Goal: Information Seeking & Learning: Check status

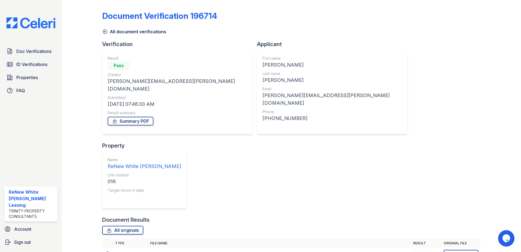
click at [15, 45] on div "Doc Verifications ID Verifications Properties FAQ ReNew White [PERSON_NAME] Lea…" at bounding box center [31, 126] width 62 height 252
click at [14, 52] on link "Doc Verifications" at bounding box center [30, 51] width 53 height 11
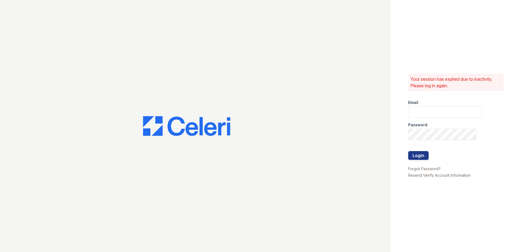
type input "[EMAIL_ADDRESS][DOMAIN_NAME]"
click at [419, 153] on button "Login" at bounding box center [418, 155] width 20 height 9
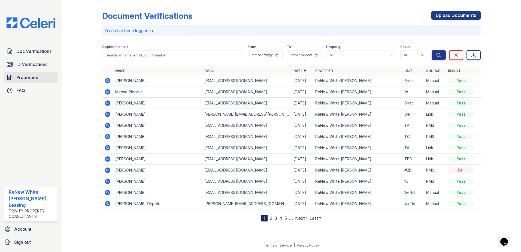
click at [21, 74] on span "Properties" at bounding box center [27, 77] width 22 height 7
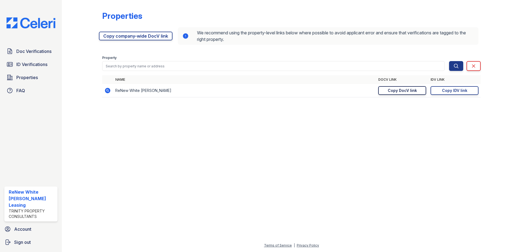
click at [408, 90] on div "Copy DocV link" at bounding box center [401, 90] width 29 height 5
click at [41, 52] on span "Doc Verifications" at bounding box center [33, 51] width 35 height 7
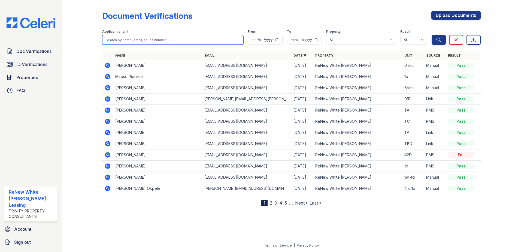
click at [149, 39] on input "search" at bounding box center [172, 40] width 141 height 10
type input "[PERSON_NAME]"
click at [431, 35] on button "Search" at bounding box center [438, 40] width 14 height 10
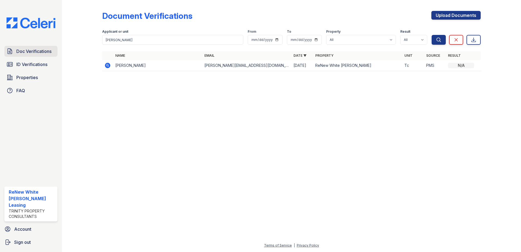
click at [22, 52] on span "Doc Verifications" at bounding box center [33, 51] width 35 height 7
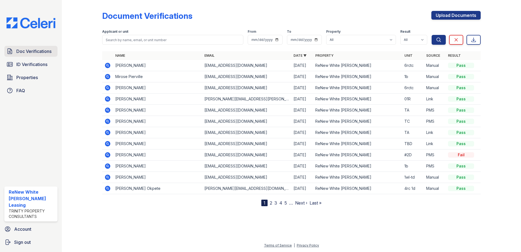
click at [33, 54] on span "Doc Verifications" at bounding box center [33, 51] width 35 height 7
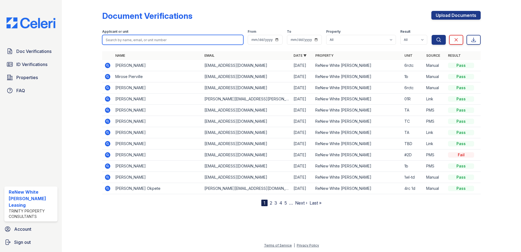
click at [134, 40] on input "search" at bounding box center [172, 40] width 141 height 10
type input "[PERSON_NAME]"
click at [431, 35] on button "Search" at bounding box center [438, 40] width 14 height 10
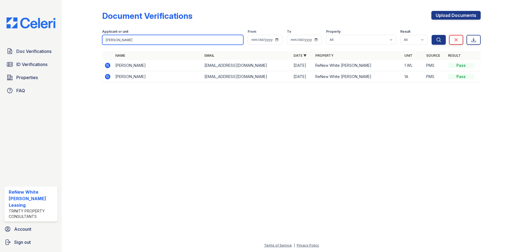
drag, startPoint x: 130, startPoint y: 41, endPoint x: 70, endPoint y: 39, distance: 60.7
click at [70, 39] on div "Document Verifications Upload Documents Filter Applicant or unit [PERSON_NAME] …" at bounding box center [291, 126] width 459 height 252
type input "[PERSON_NAME]"
click at [431, 35] on button "Search" at bounding box center [438, 40] width 14 height 10
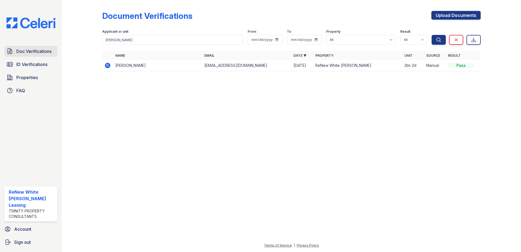
click at [29, 50] on span "Doc Verifications" at bounding box center [33, 51] width 35 height 7
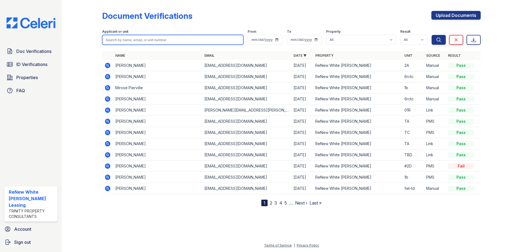
click at [140, 40] on input "search" at bounding box center [172, 40] width 141 height 10
type input "[PERSON_NAME]"
click at [431, 35] on button "Search" at bounding box center [438, 40] width 14 height 10
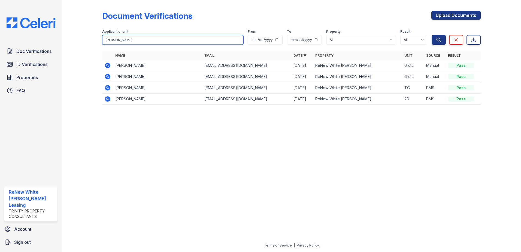
drag, startPoint x: 124, startPoint y: 40, endPoint x: 75, endPoint y: 41, distance: 49.3
click at [75, 41] on div "Document Verifications Upload Documents Filter Applicant or unit [PERSON_NAME] …" at bounding box center [291, 59] width 441 height 119
type input "ebony"
click at [431, 35] on button "Search" at bounding box center [438, 40] width 14 height 10
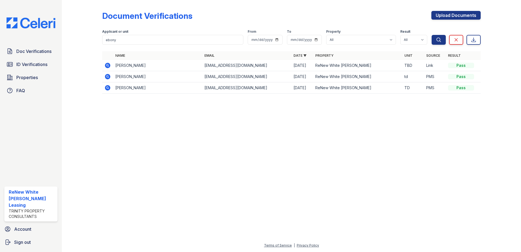
click at [109, 66] on icon at bounding box center [107, 65] width 7 height 7
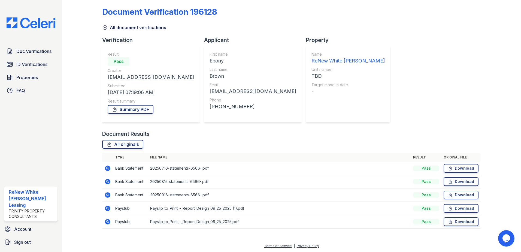
scroll to position [5, 0]
click at [108, 207] on icon at bounding box center [106, 206] width 1 height 1
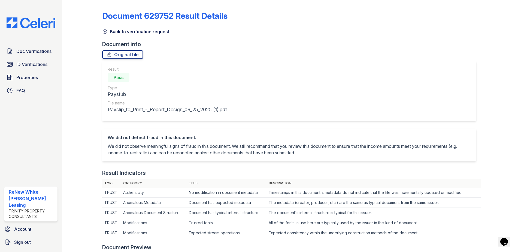
click at [104, 31] on icon at bounding box center [104, 31] width 5 height 5
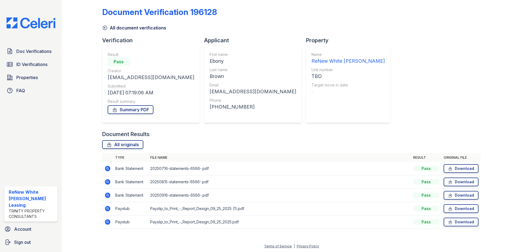
scroll to position [5, 0]
click at [108, 222] on icon at bounding box center [107, 220] width 5 height 5
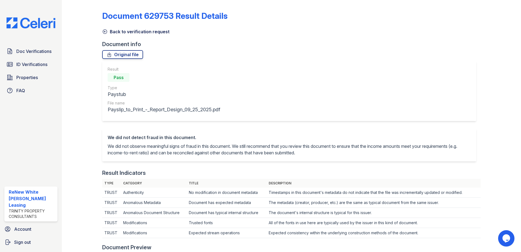
click at [104, 33] on icon at bounding box center [105, 32] width 4 height 4
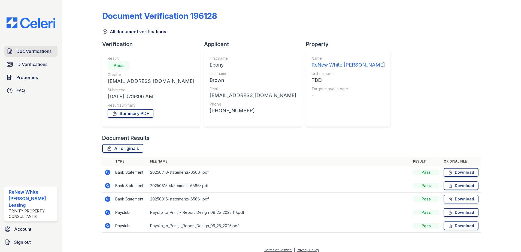
click at [25, 50] on span "Doc Verifications" at bounding box center [33, 51] width 35 height 7
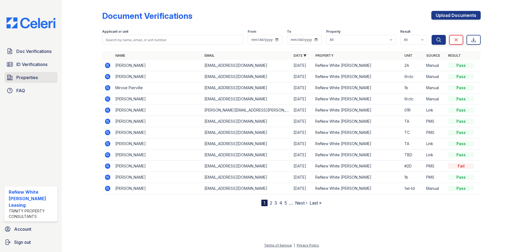
drag, startPoint x: 20, startPoint y: 81, endPoint x: 24, endPoint y: 80, distance: 3.7
click at [20, 80] on span "Properties" at bounding box center [27, 77] width 22 height 7
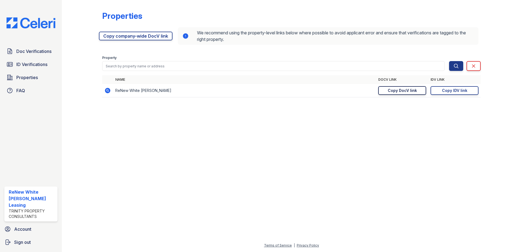
click at [390, 90] on div "Copy DocV link" at bounding box center [401, 90] width 29 height 5
